Goal: Information Seeking & Learning: Learn about a topic

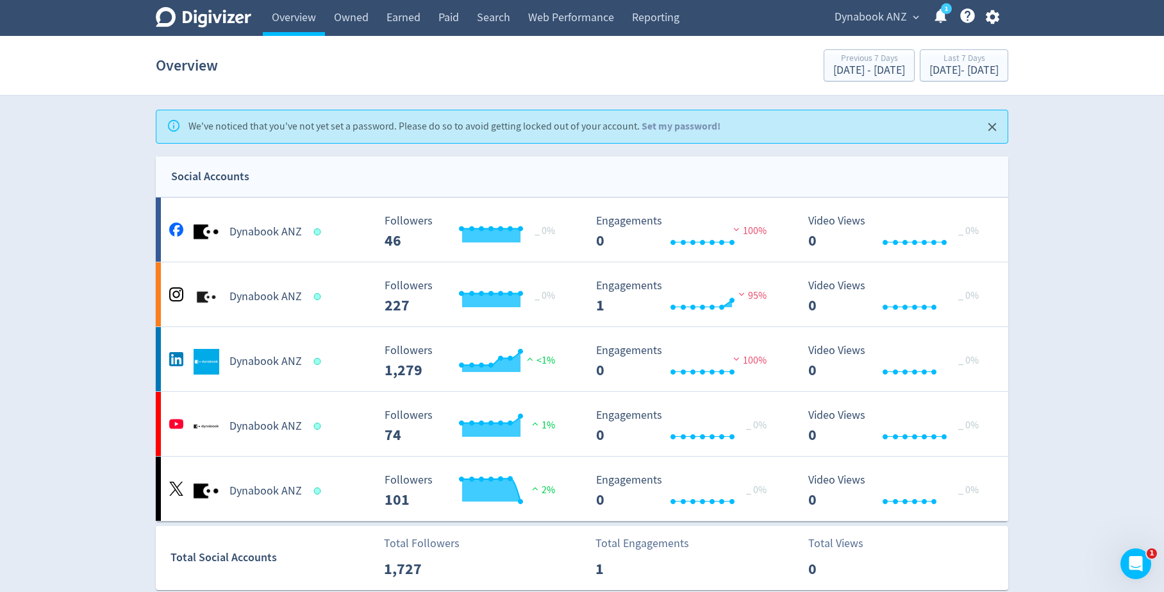
click at [870, 12] on span "Dynabook ANZ" at bounding box center [870, 17] width 72 height 21
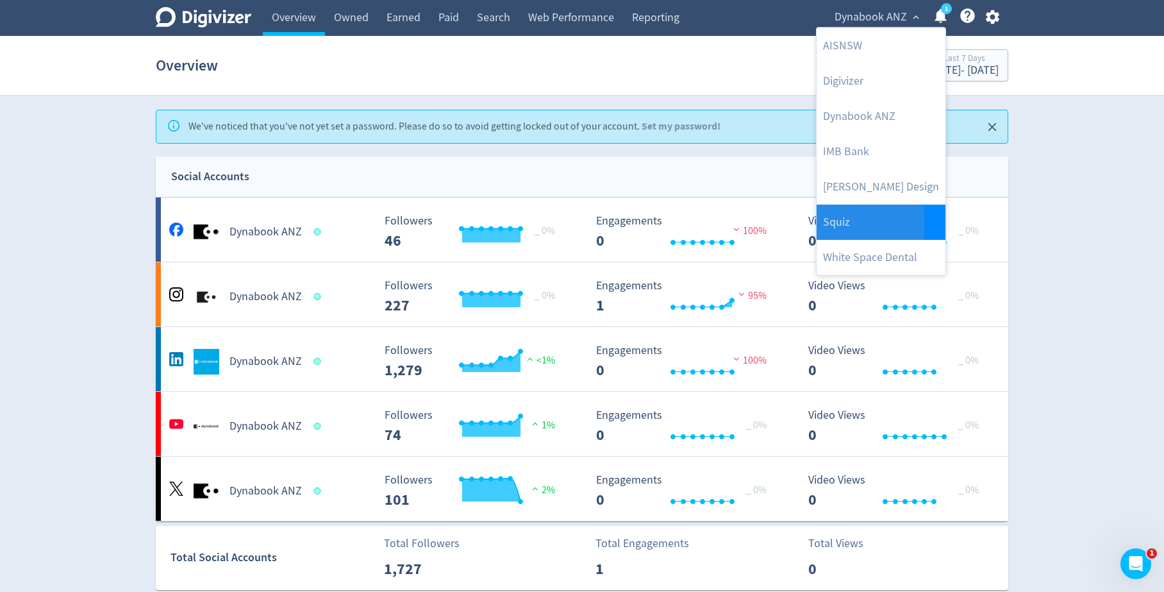
click at [822, 224] on link "Squiz" at bounding box center [880, 221] width 129 height 35
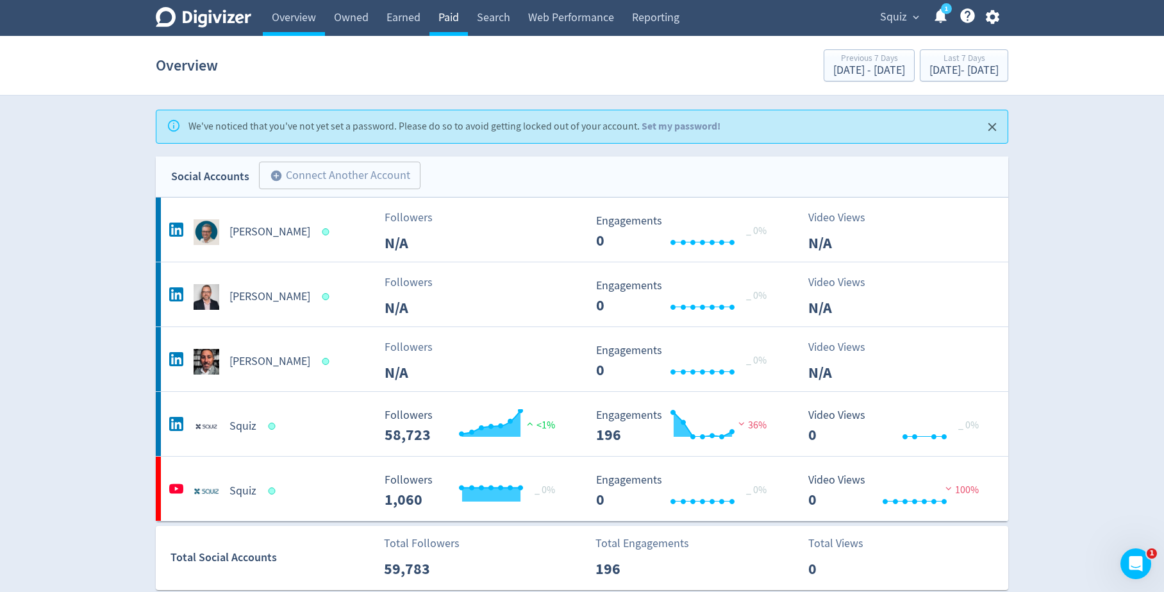
click at [446, 25] on link "Paid" at bounding box center [448, 18] width 38 height 36
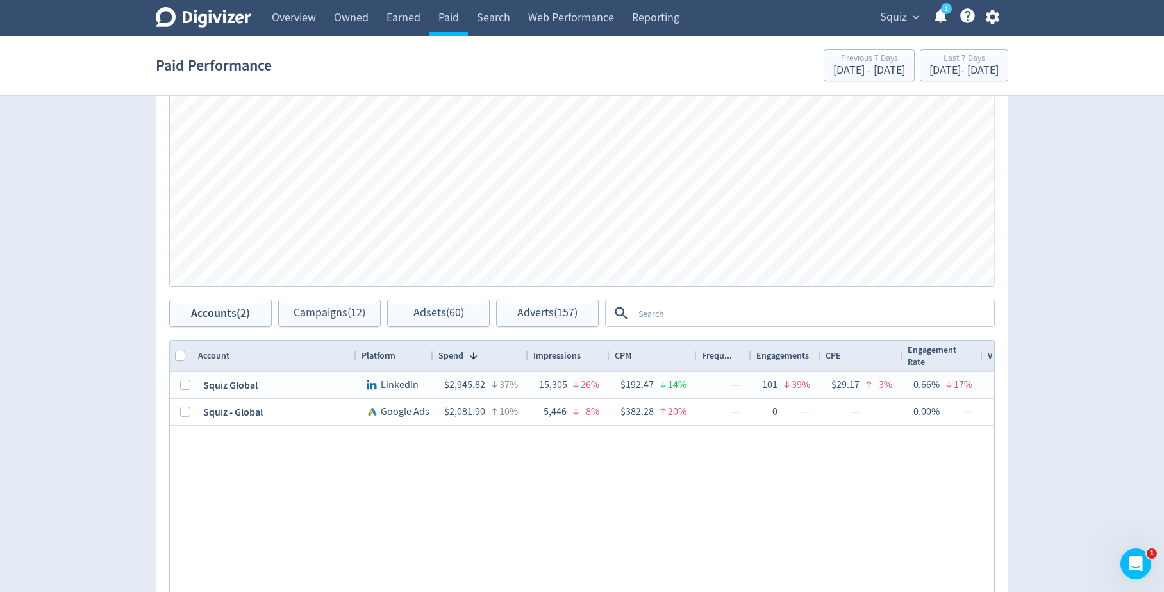
scroll to position [415, 0]
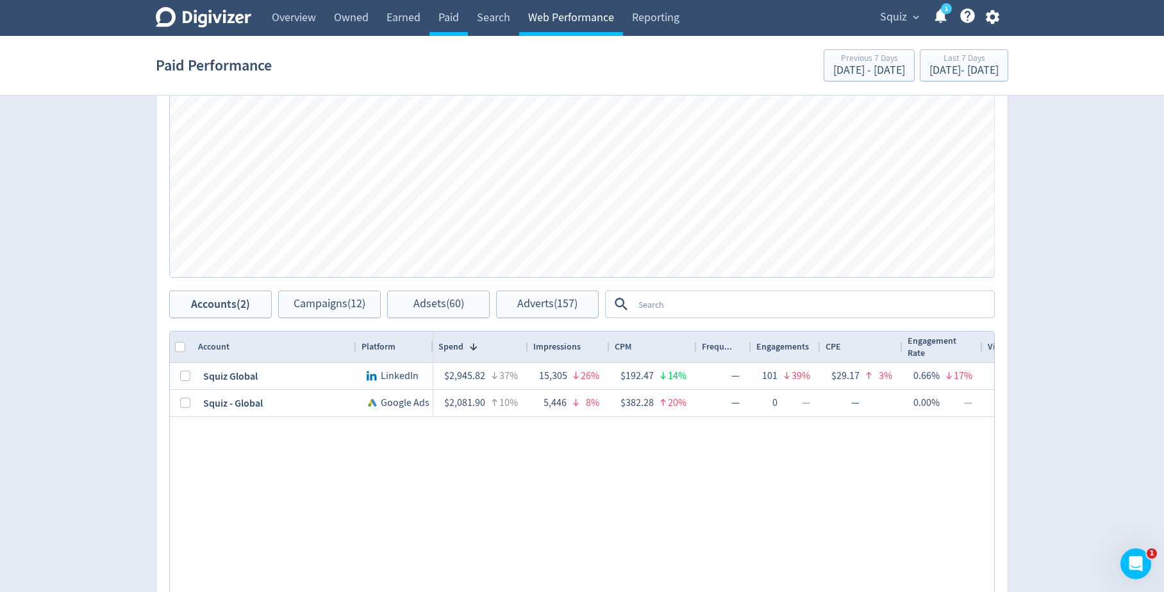
click at [589, 24] on link "Web Performance" at bounding box center [571, 18] width 104 height 36
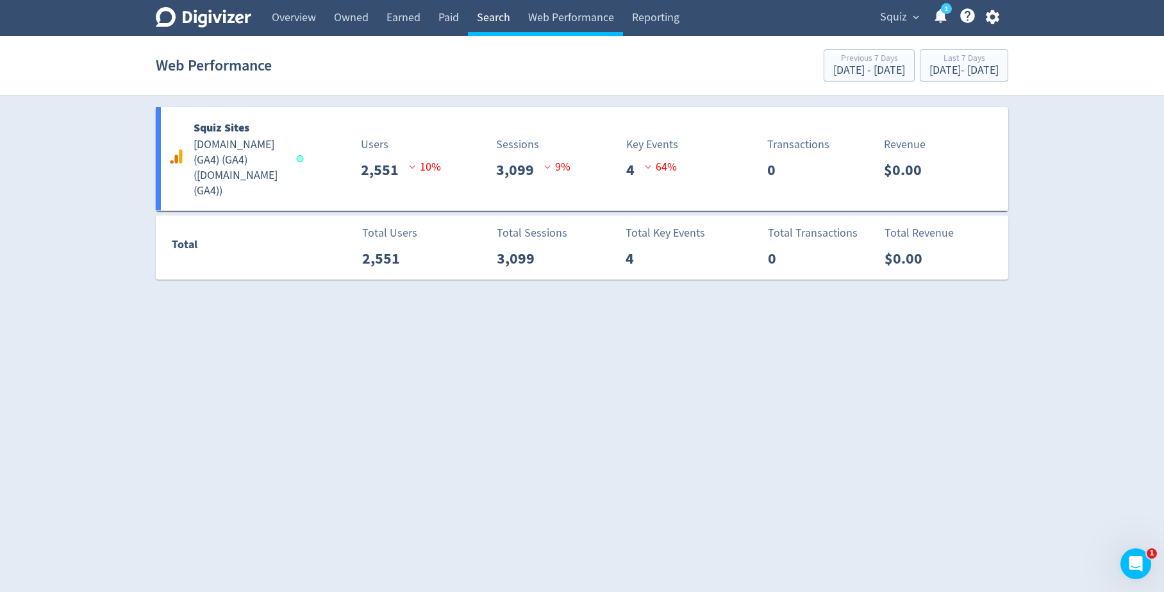
click at [486, 28] on link "Search" at bounding box center [493, 18] width 51 height 36
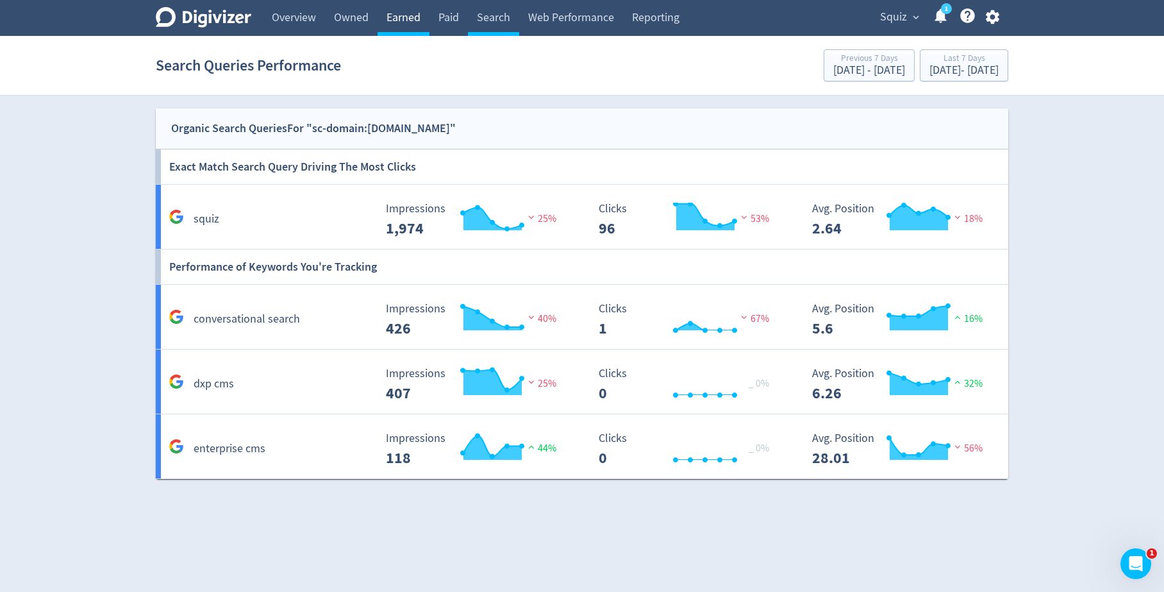
click at [424, 20] on link "Earned" at bounding box center [403, 18] width 52 height 36
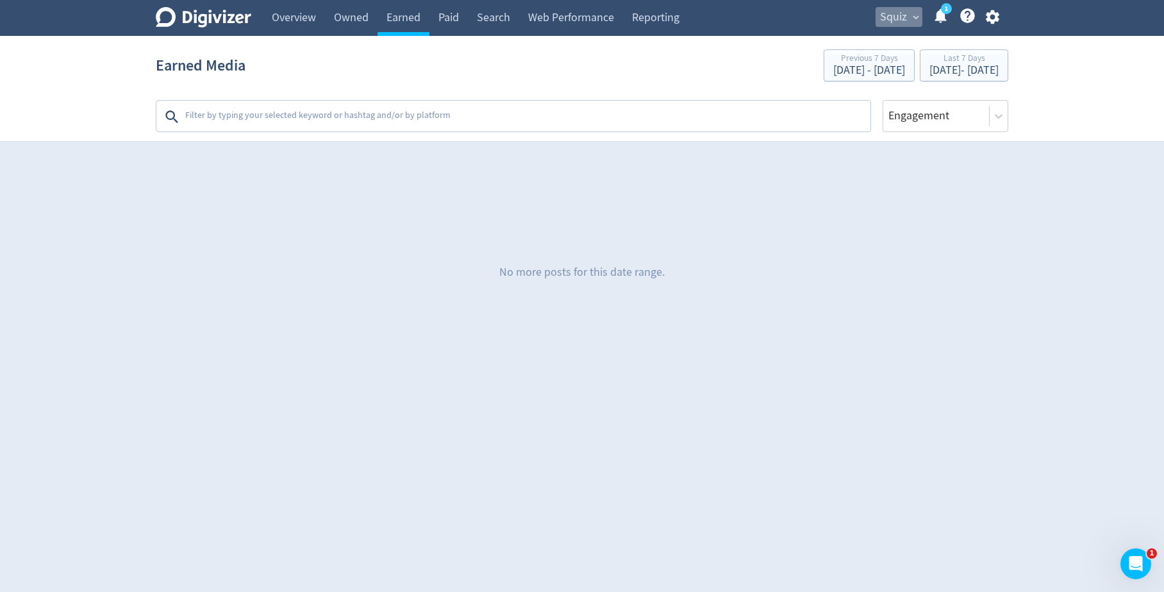
click at [898, 25] on span "Squiz" at bounding box center [893, 17] width 27 height 21
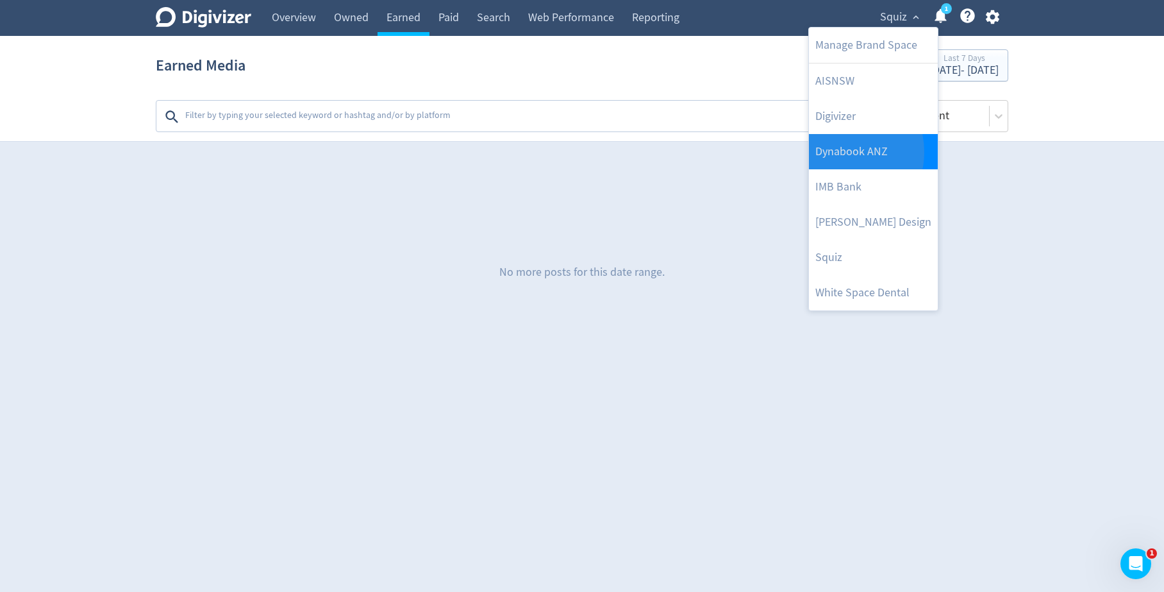
click at [836, 151] on link "Dynabook ANZ" at bounding box center [873, 151] width 129 height 35
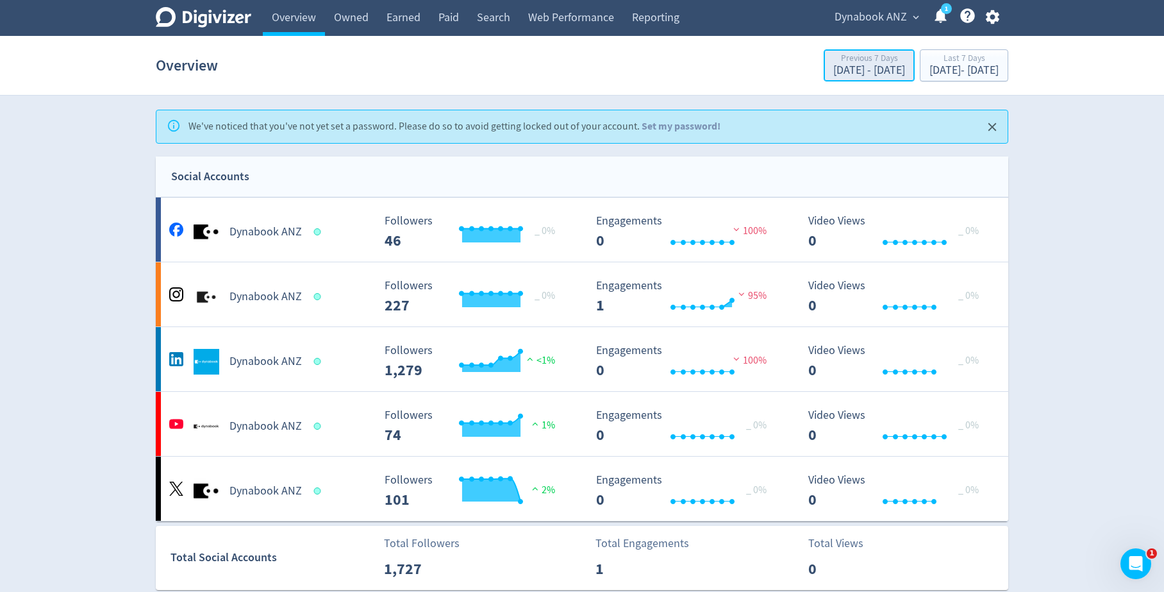
click at [833, 65] on div "[DATE] - [DATE]" at bounding box center [869, 71] width 72 height 12
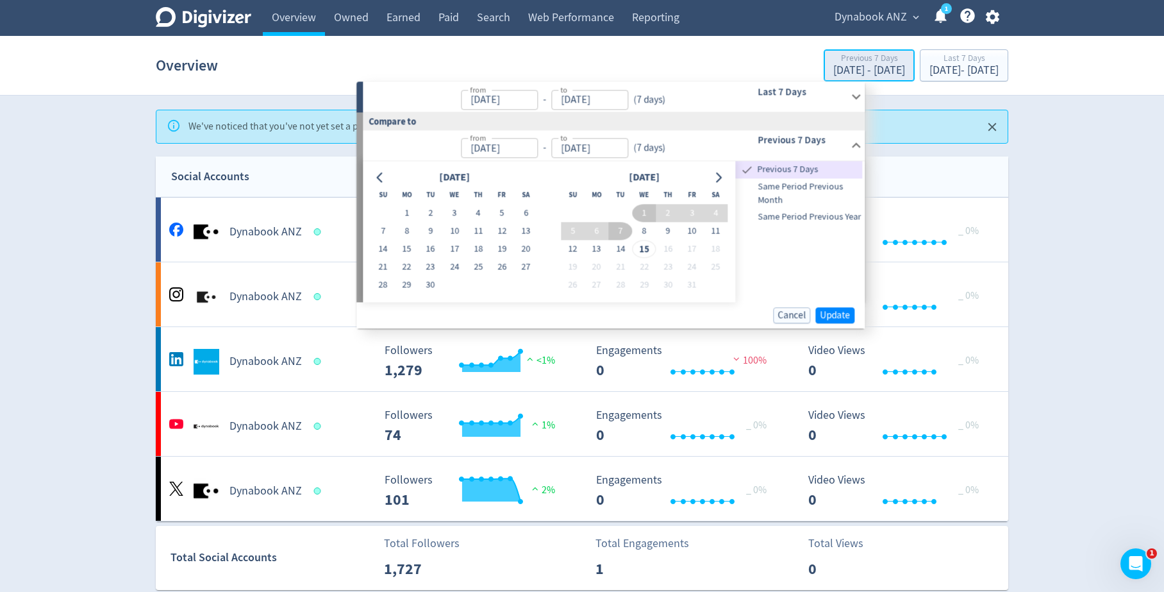
type input "[DATE]"
click at [590, 340] on div "Created with Highcharts 10.3.3 Engagements 0 100%" at bounding box center [690, 356] width 212 height 44
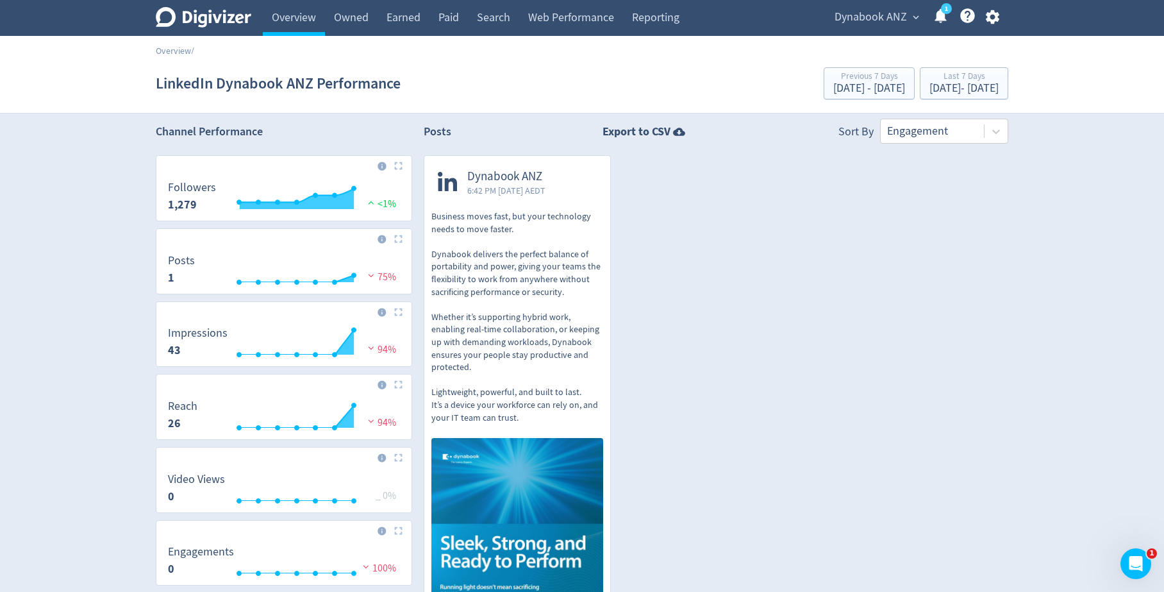
scroll to position [9, 0]
